Goal: Information Seeking & Learning: Find specific fact

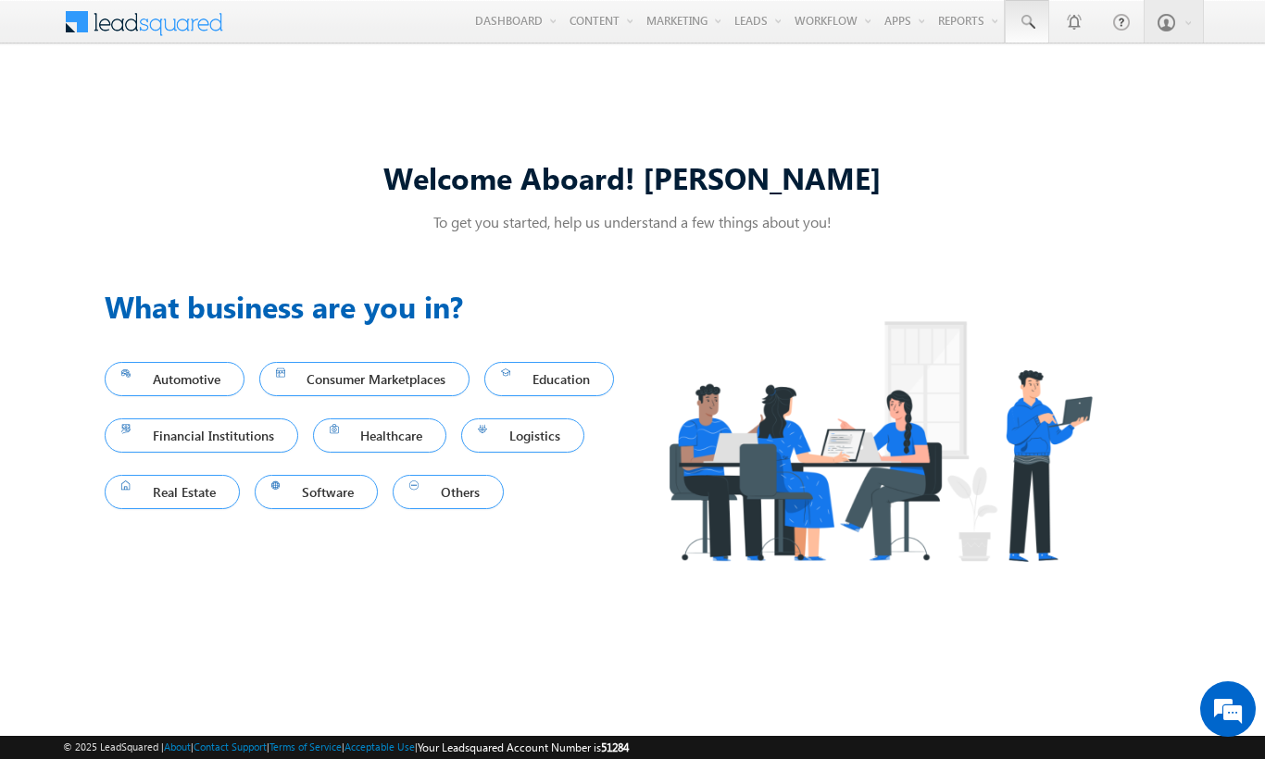
click at [1026, 22] on span at bounding box center [1027, 22] width 19 height 19
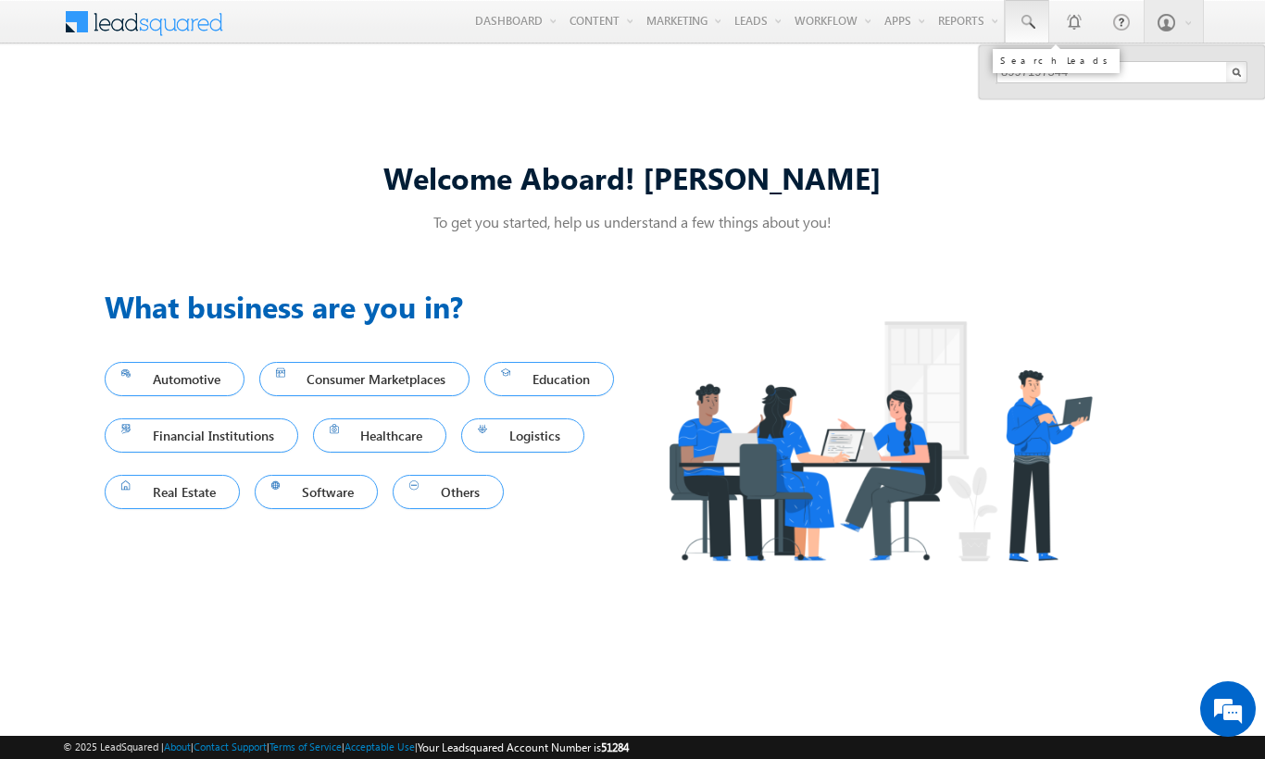
type input "8997197544"
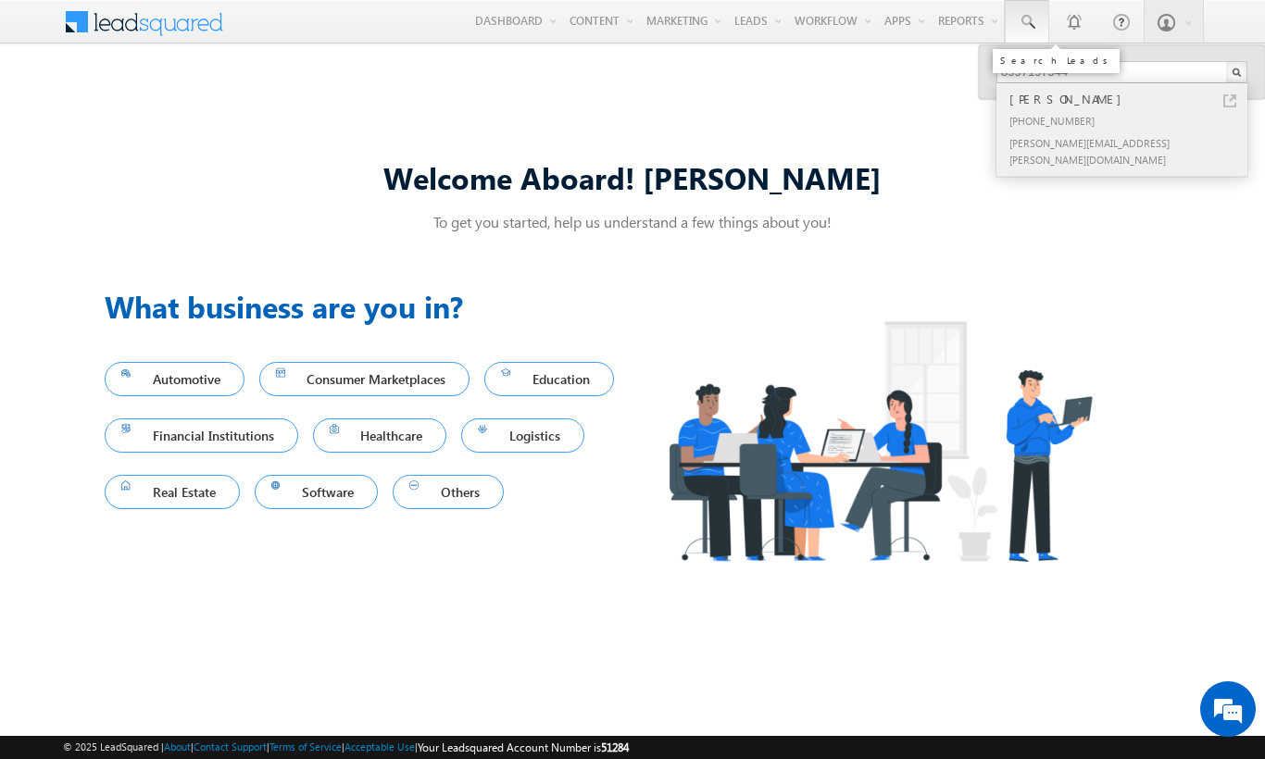
click at [1130, 99] on div "[PERSON_NAME]" at bounding box center [1130, 99] width 248 height 20
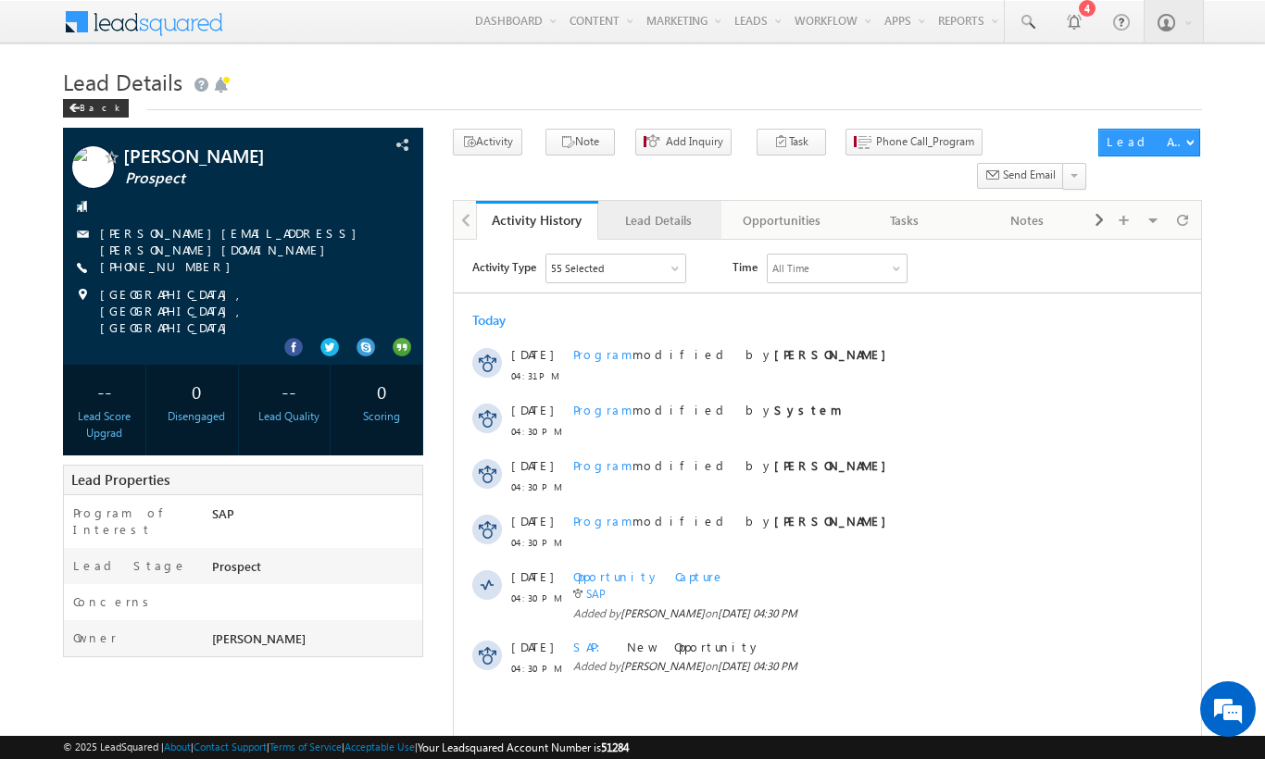
click at [658, 209] on div "Lead Details" at bounding box center [658, 220] width 91 height 22
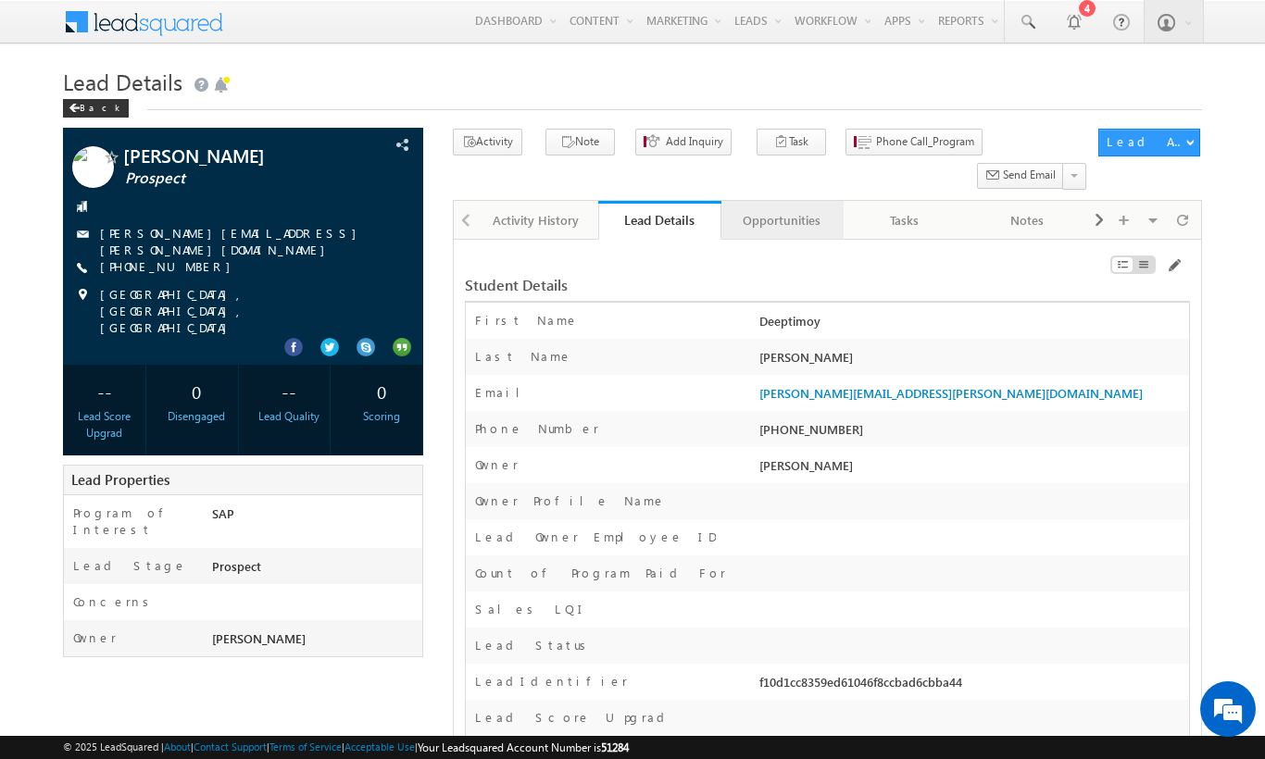
click at [781, 209] on div "Opportunities" at bounding box center [781, 220] width 91 height 22
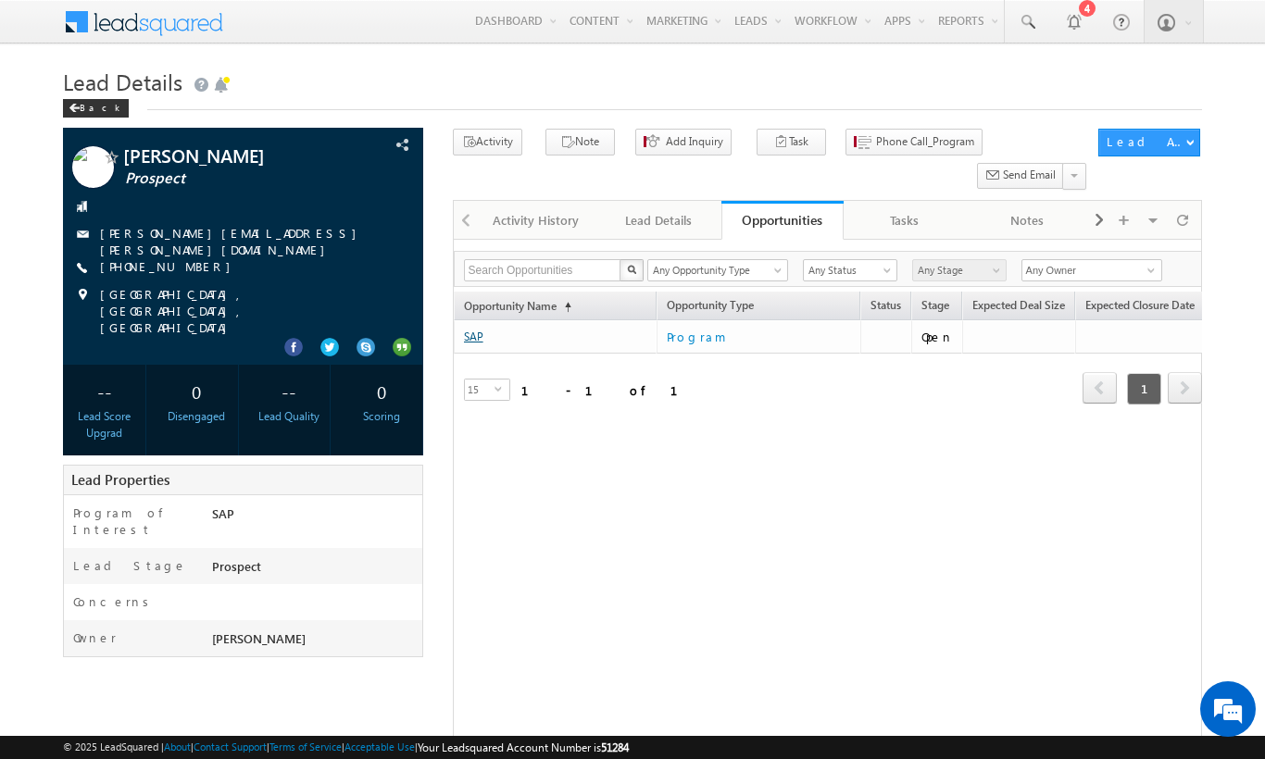
click at [473, 330] on link "SAP" at bounding box center [473, 337] width 19 height 14
